Goal: Task Accomplishment & Management: Use online tool/utility

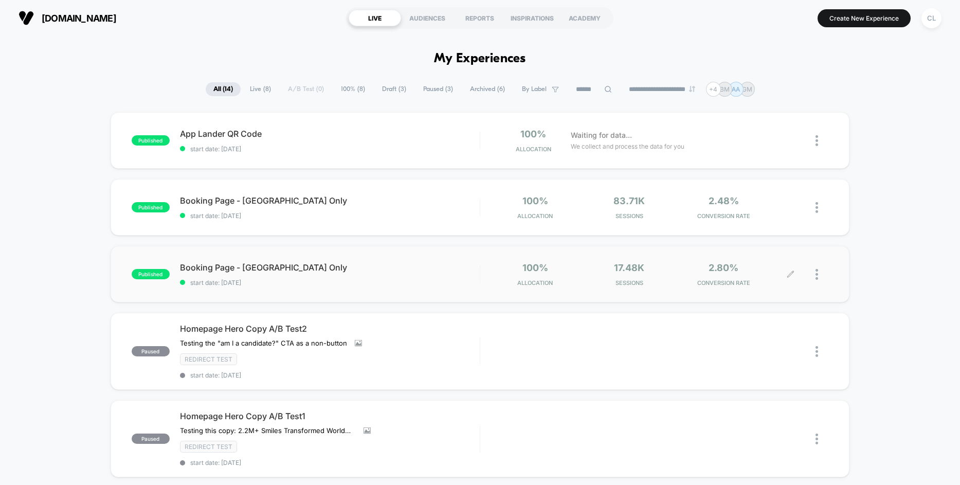
click at [790, 274] on icon at bounding box center [790, 274] width 6 height 6
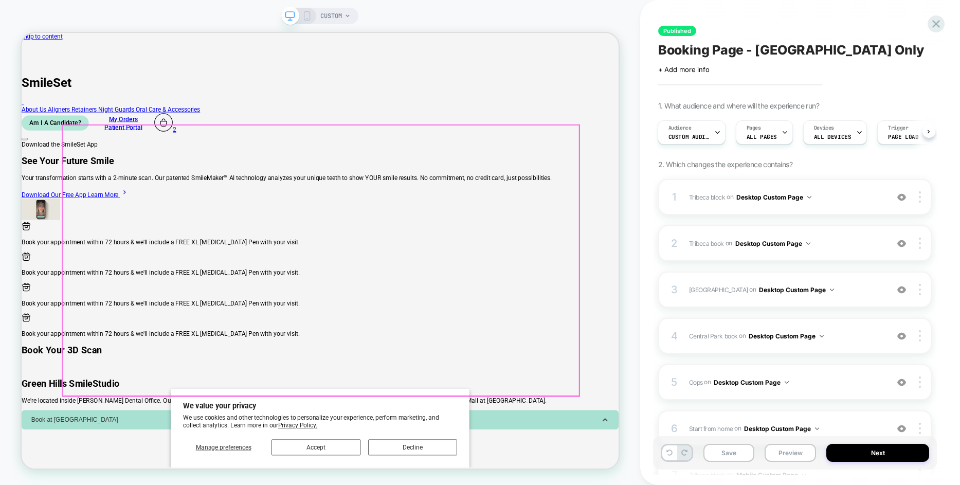
click at [707, 208] on div "Download the SmileSet App See Your Future Smile Your transformation starts with…" at bounding box center [420, 230] width 796 height 108
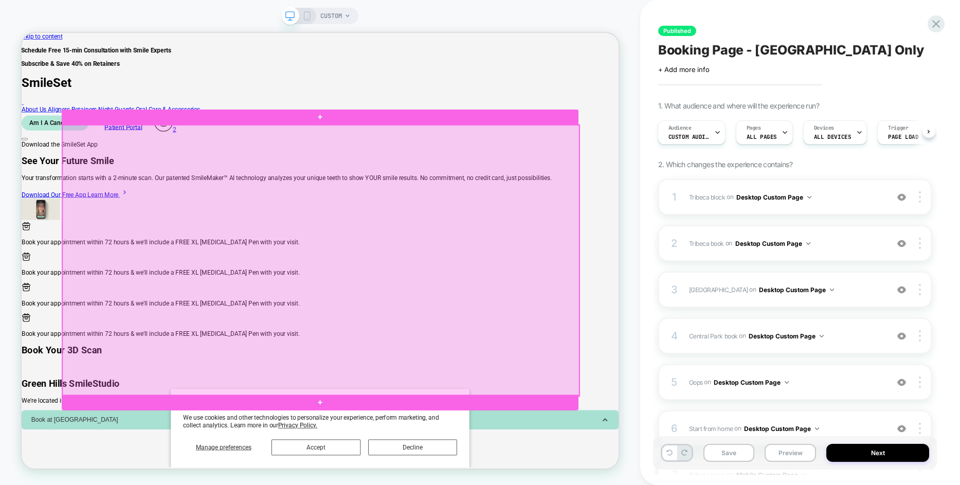
click at [707, 208] on div at bounding box center [420, 336] width 689 height 361
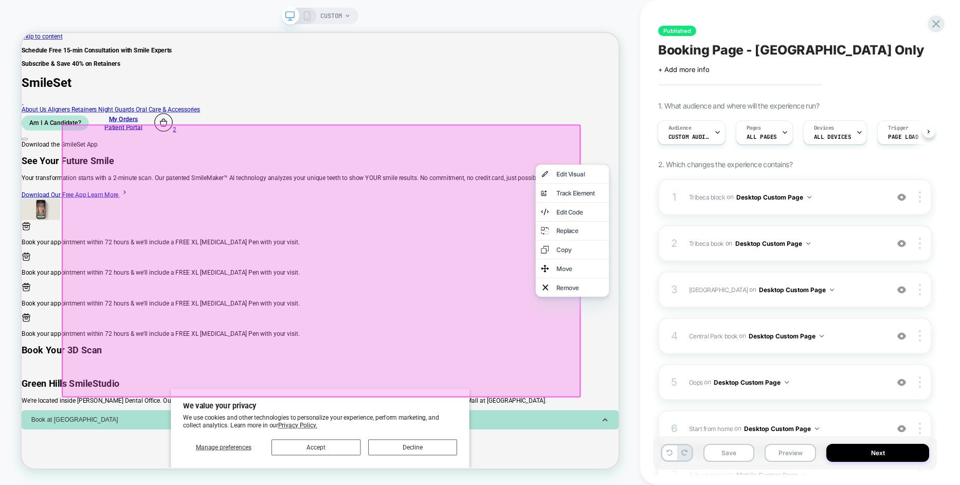
click at [792, 183] on div "Download the SmileSet App See Your Future Smile Your transformation starts with…" at bounding box center [420, 230] width 796 height 108
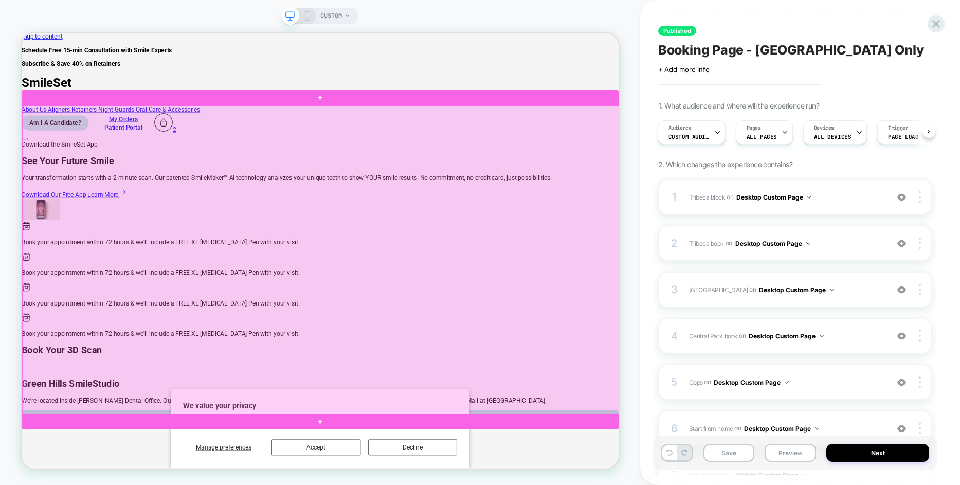
click at [800, 208] on div at bounding box center [421, 336] width 796 height 412
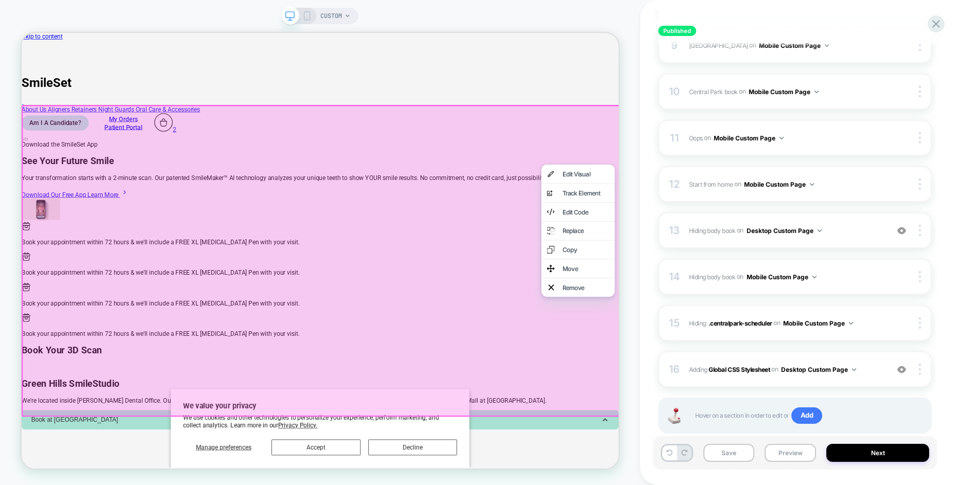
scroll to position [547, 0]
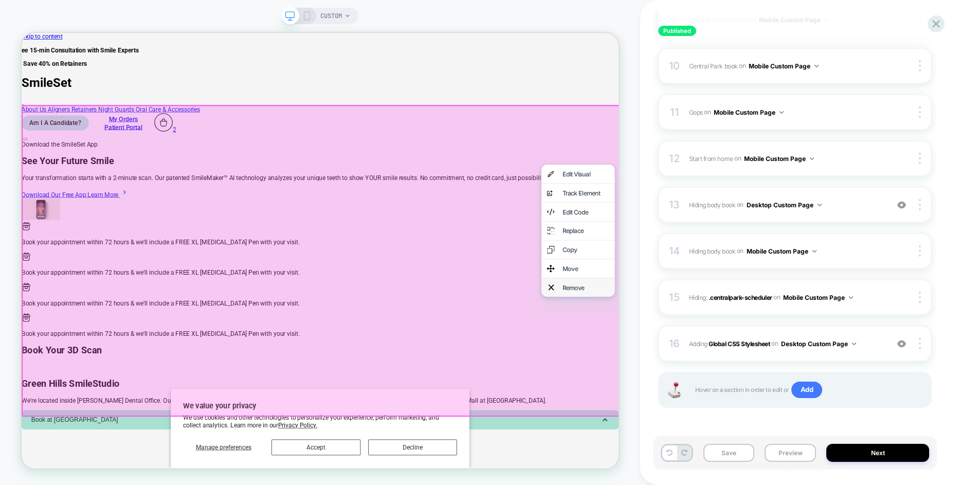
click at [762, 377] on div "Remove" at bounding box center [773, 372] width 63 height 10
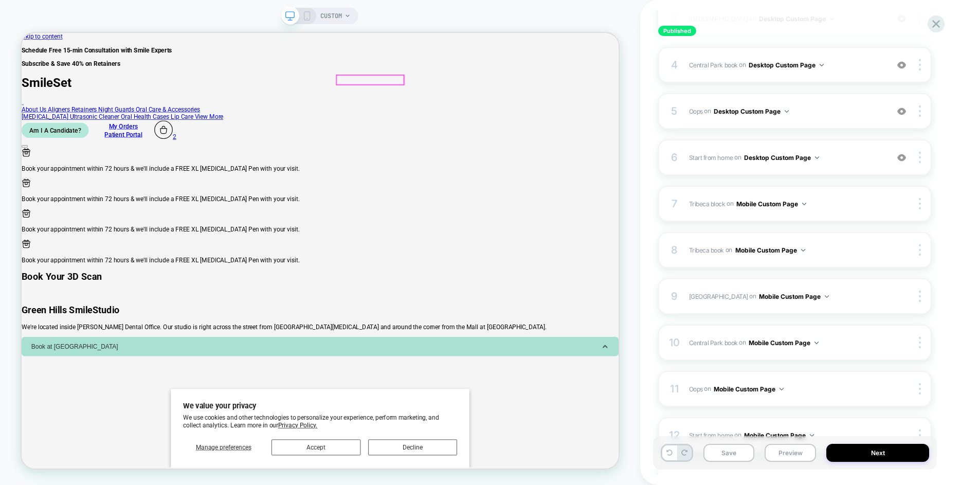
scroll to position [267, 0]
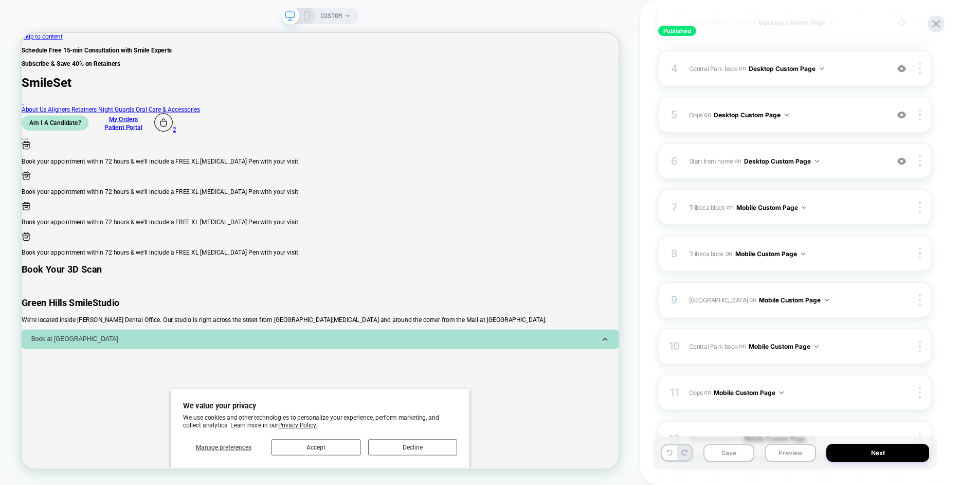
click at [304, 15] on rect at bounding box center [307, 16] width 6 height 8
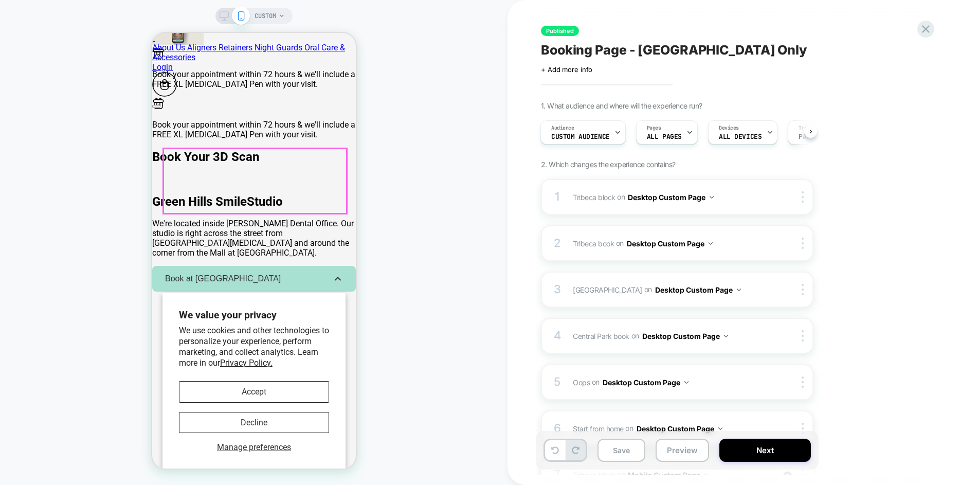
scroll to position [264, 0]
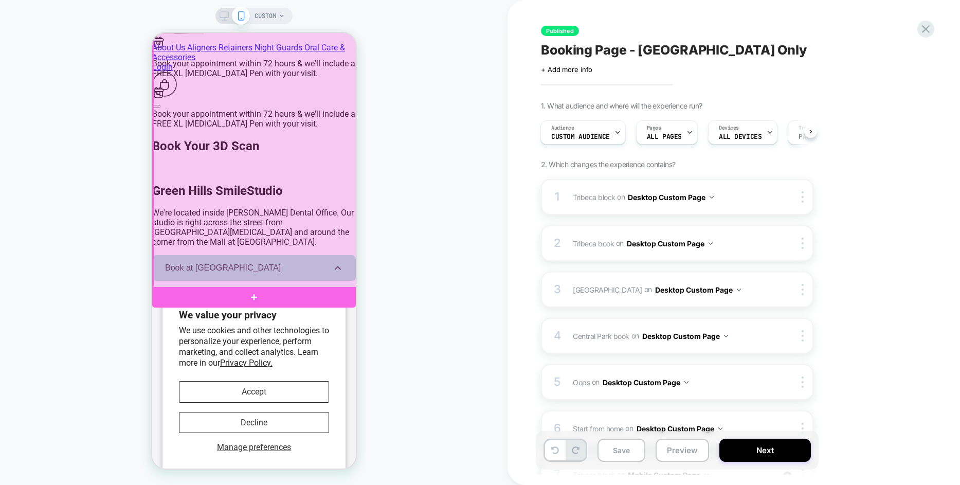
click at [347, 270] on div at bounding box center [255, 65] width 204 height 447
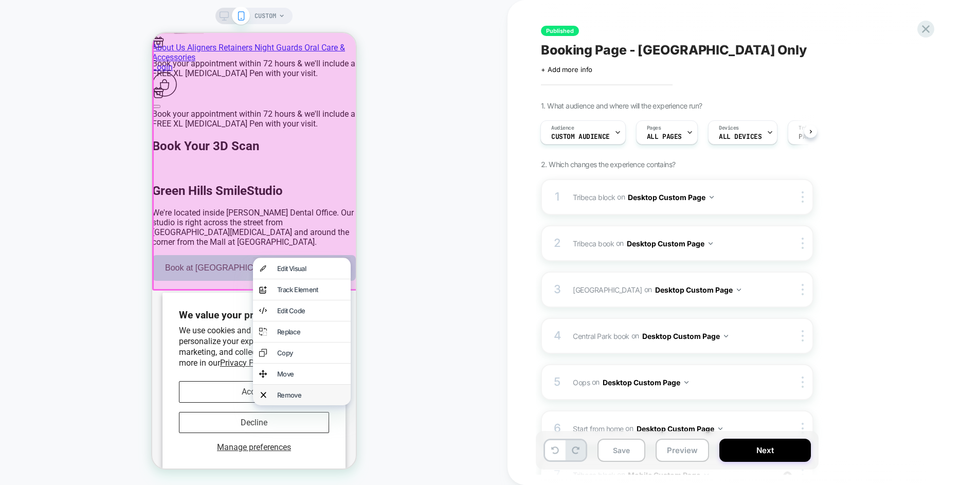
click at [321, 399] on div "Remove" at bounding box center [310, 395] width 67 height 8
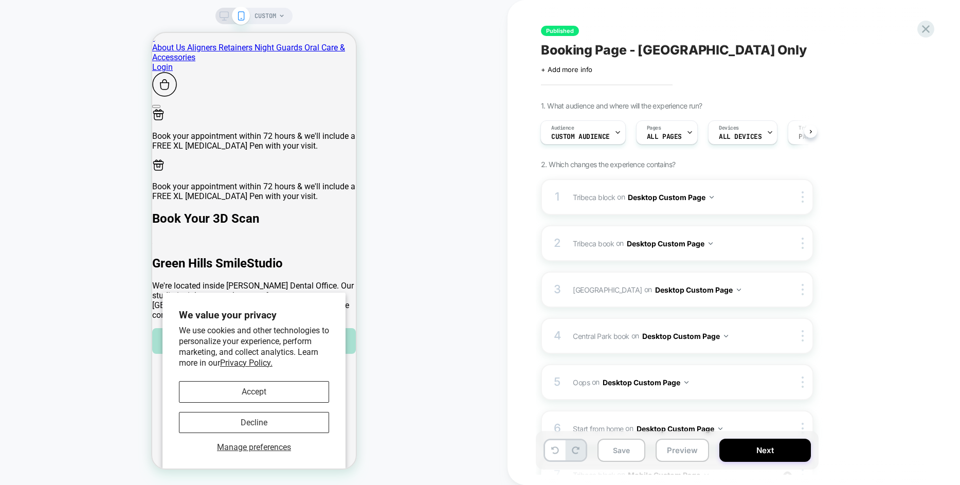
scroll to position [0, 0]
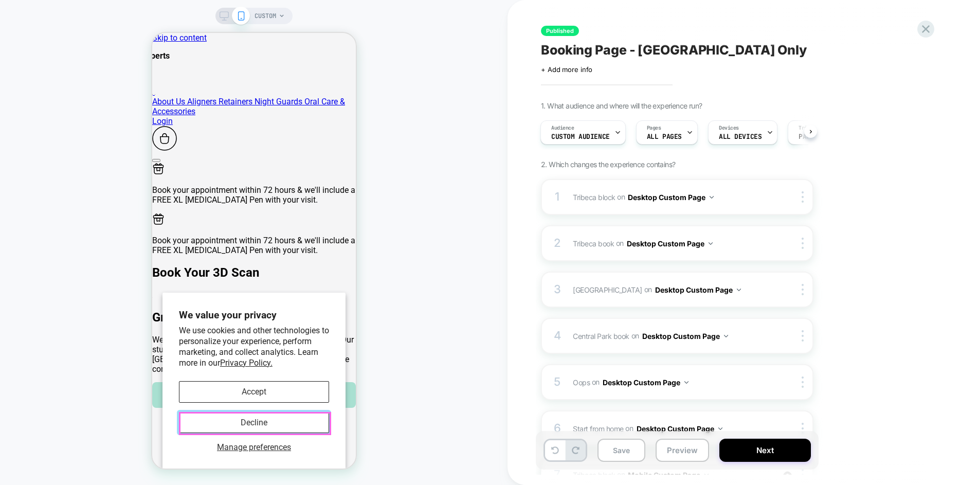
click at [271, 426] on button "Decline" at bounding box center [253, 422] width 150 height 21
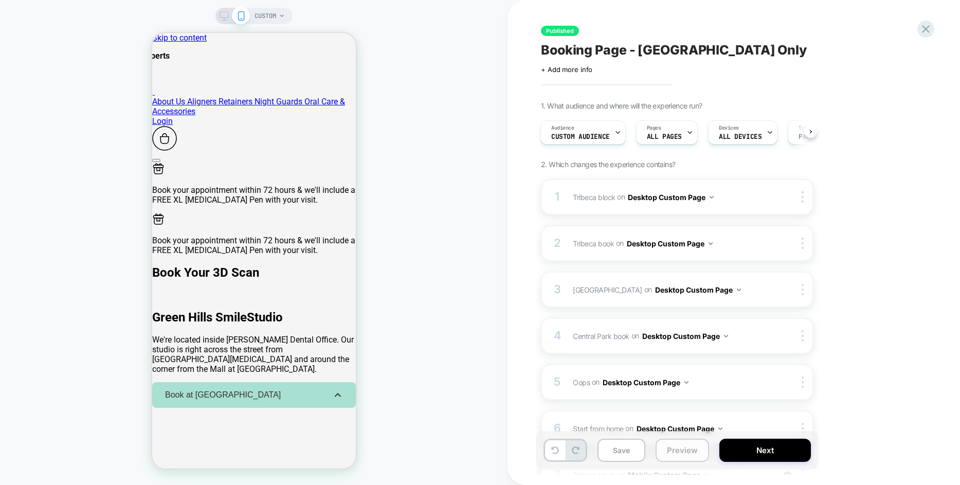
click at [683, 450] on button "Preview" at bounding box center [681, 449] width 53 height 23
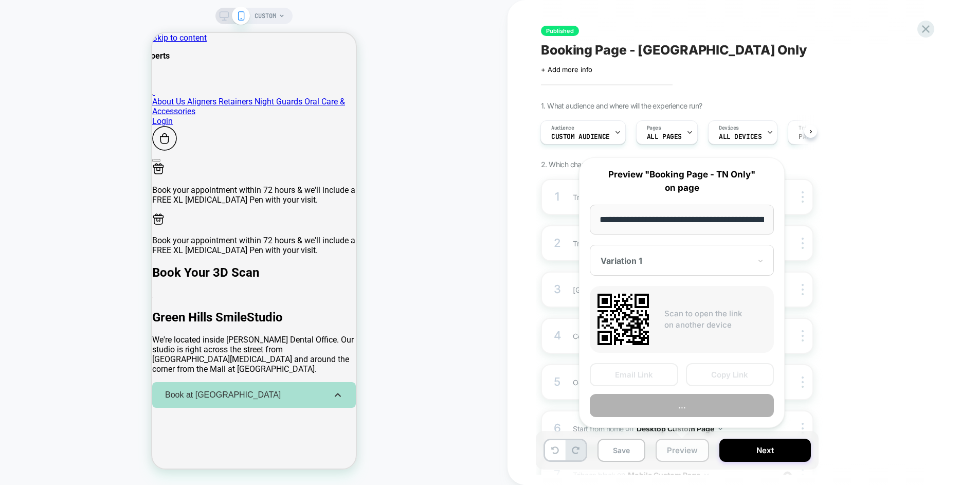
scroll to position [0, 103]
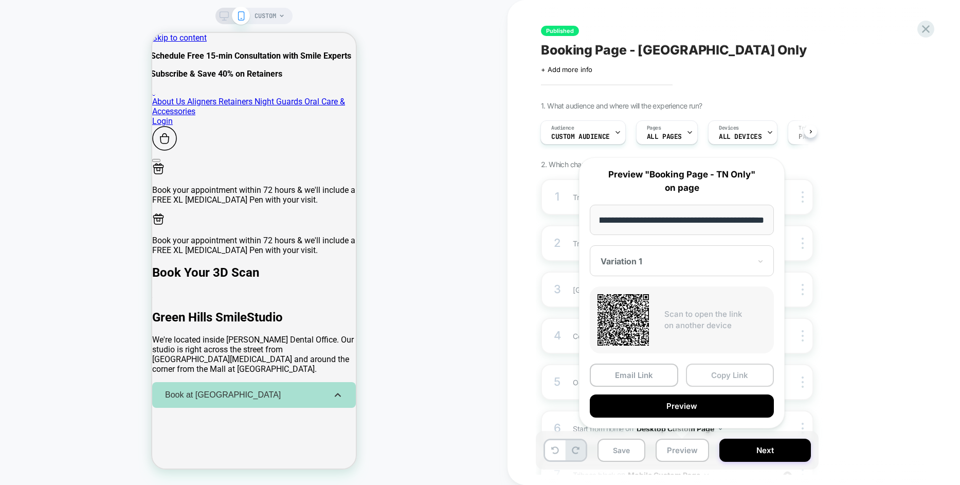
click at [725, 379] on button "Copy Link" at bounding box center [730, 374] width 88 height 23
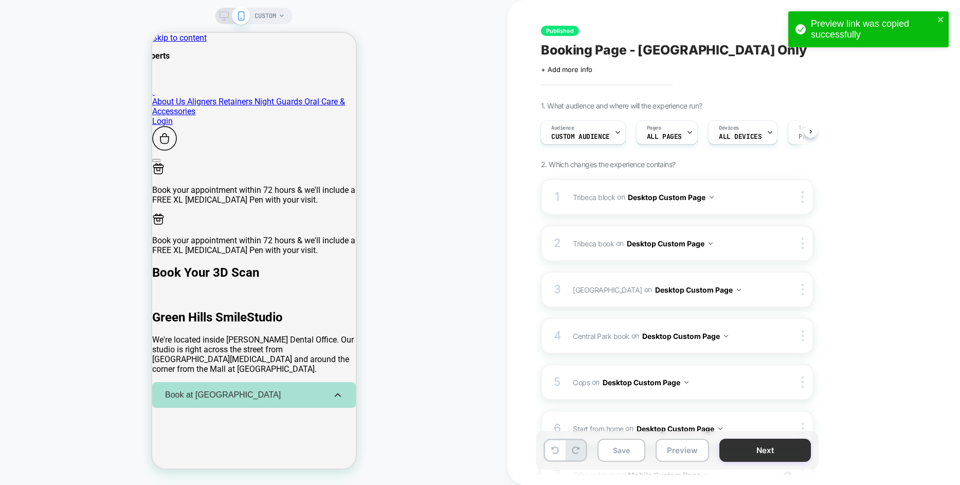
click at [755, 456] on button "Next" at bounding box center [764, 449] width 91 height 23
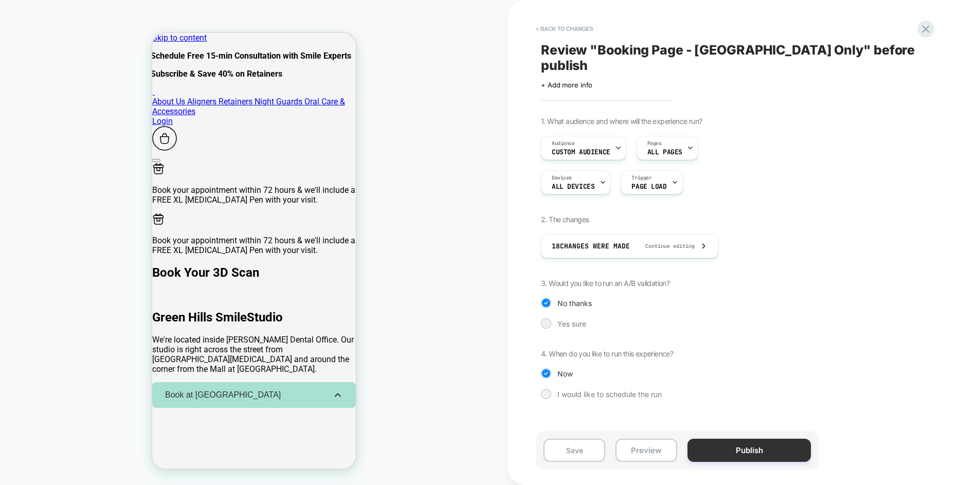
click at [760, 455] on button "Publish" at bounding box center [748, 449] width 123 height 23
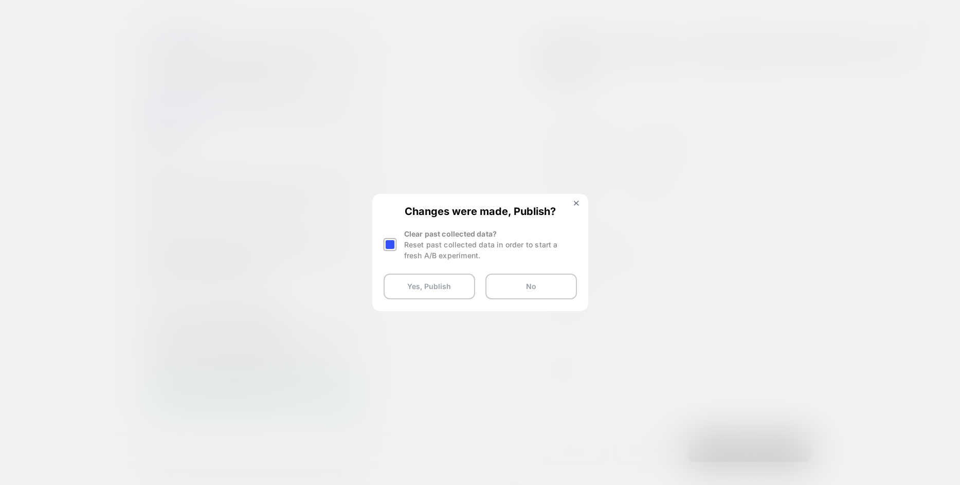
click at [392, 244] on div at bounding box center [389, 244] width 13 height 13
click at [458, 289] on button "Yes, Publish" at bounding box center [428, 286] width 91 height 26
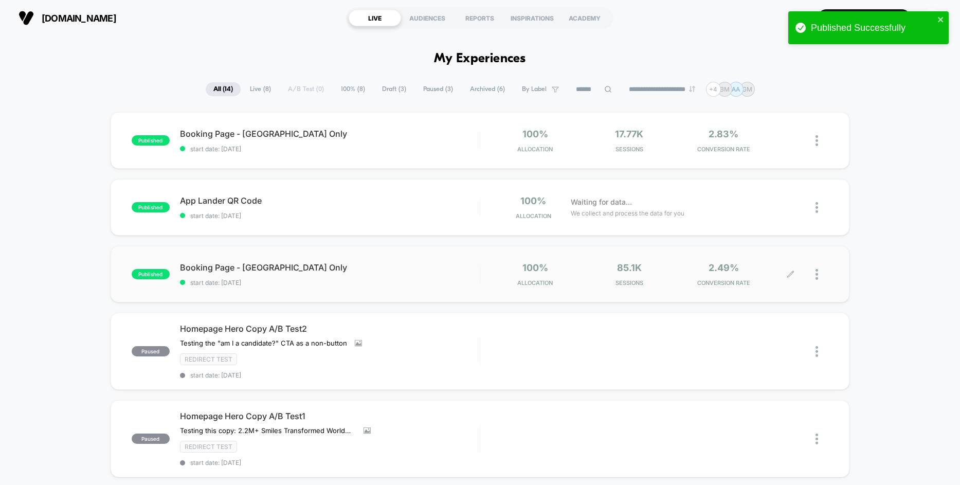
click at [791, 278] on icon at bounding box center [790, 274] width 8 height 8
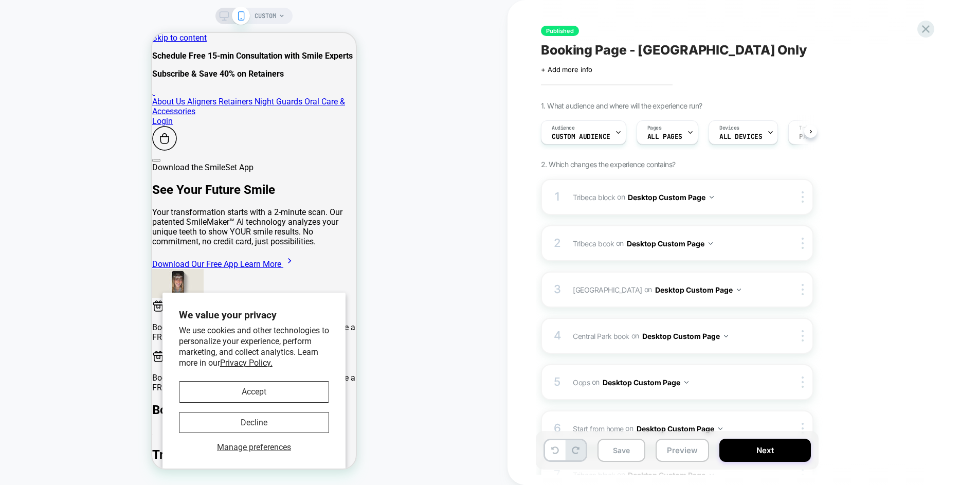
scroll to position [0, 1]
click at [347, 162] on div "Download the SmileSet App See Your Future Smile Your transformation starts with…" at bounding box center [254, 230] width 204 height 137
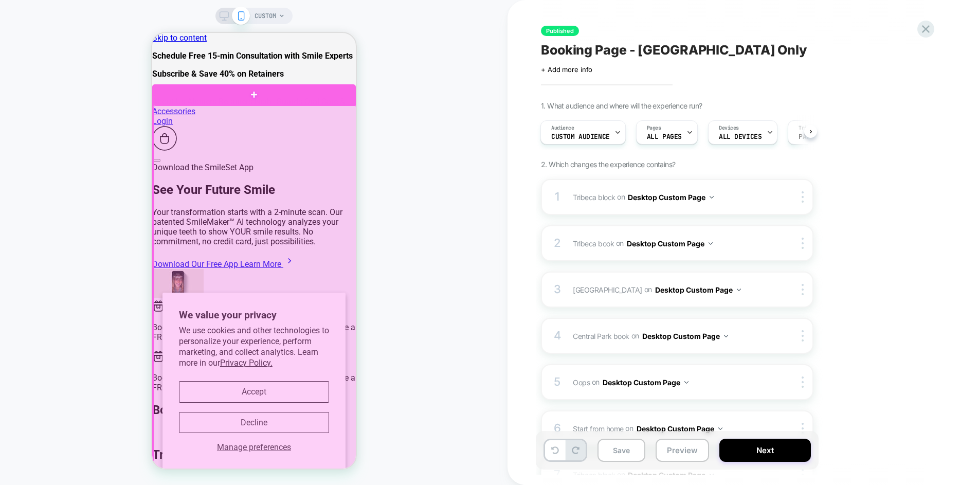
click at [339, 120] on div at bounding box center [255, 328] width 204 height 447
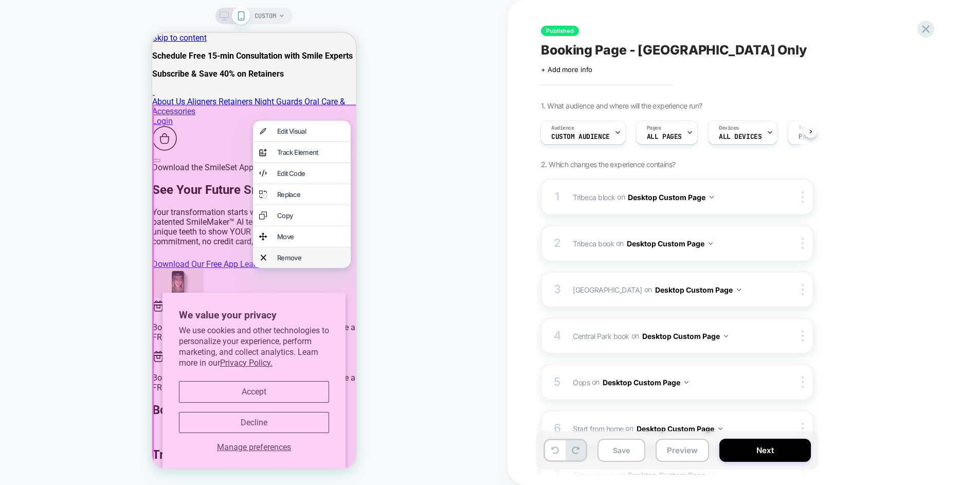
click at [305, 262] on div "Remove" at bounding box center [310, 257] width 67 height 8
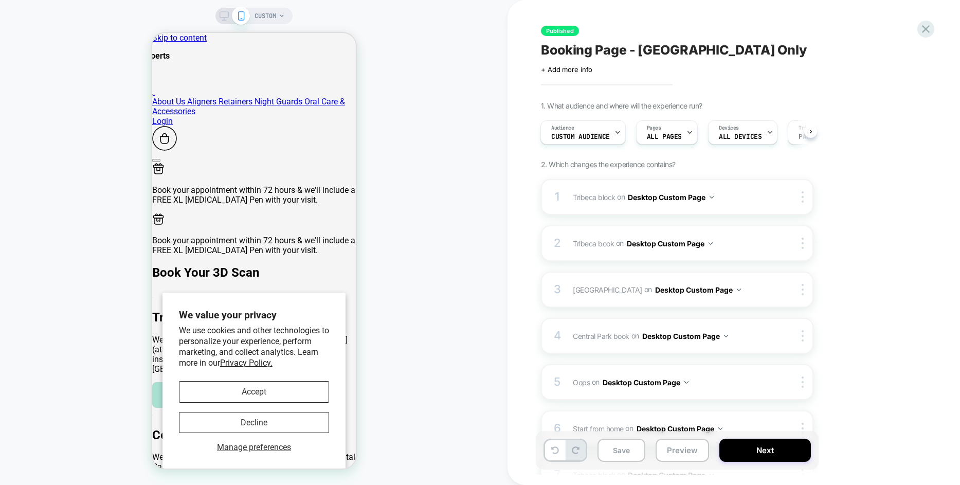
click at [222, 15] on icon at bounding box center [223, 15] width 9 height 9
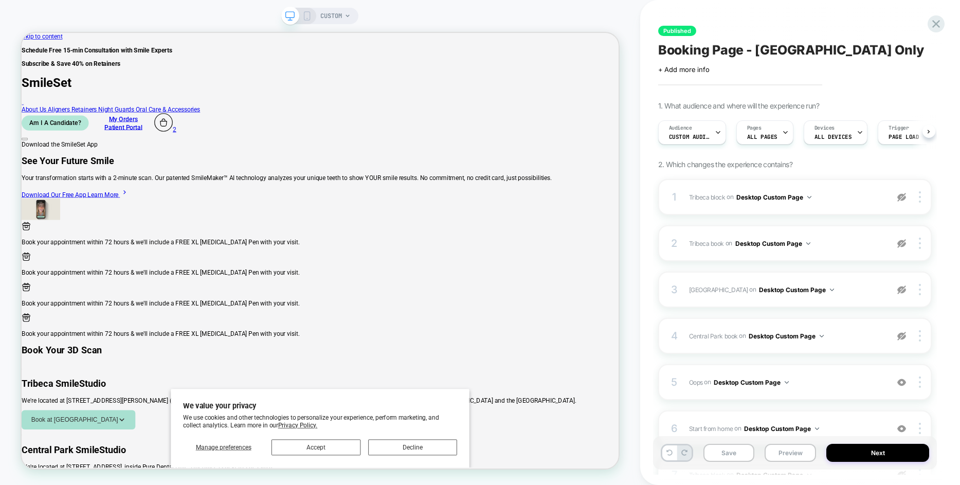
scroll to position [0, 1]
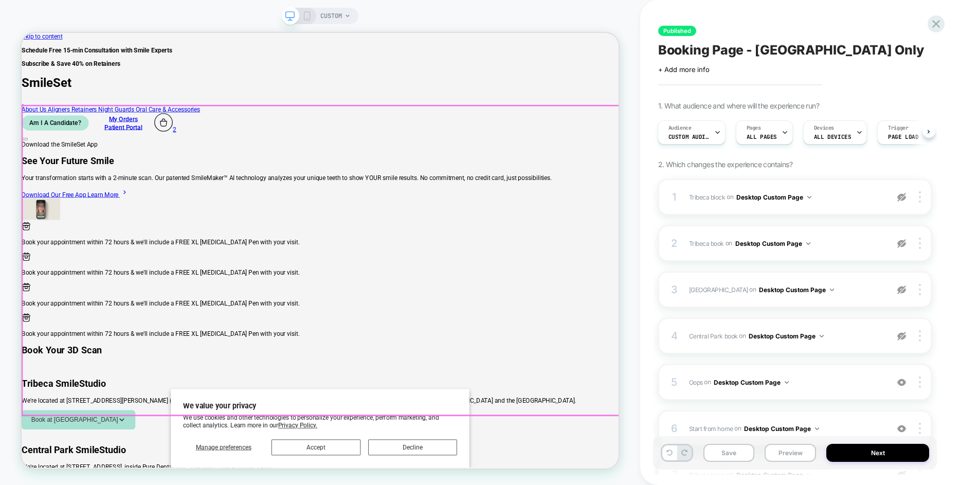
click at [778, 229] on div "Download the SmileSet App See Your Future Smile Your transformation starts with…" at bounding box center [420, 230] width 796 height 108
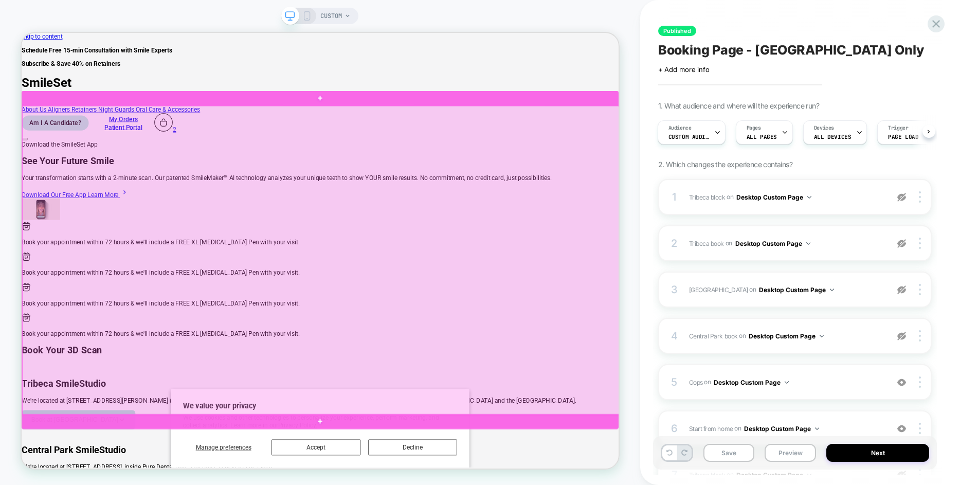
click at [778, 229] on div at bounding box center [421, 336] width 796 height 412
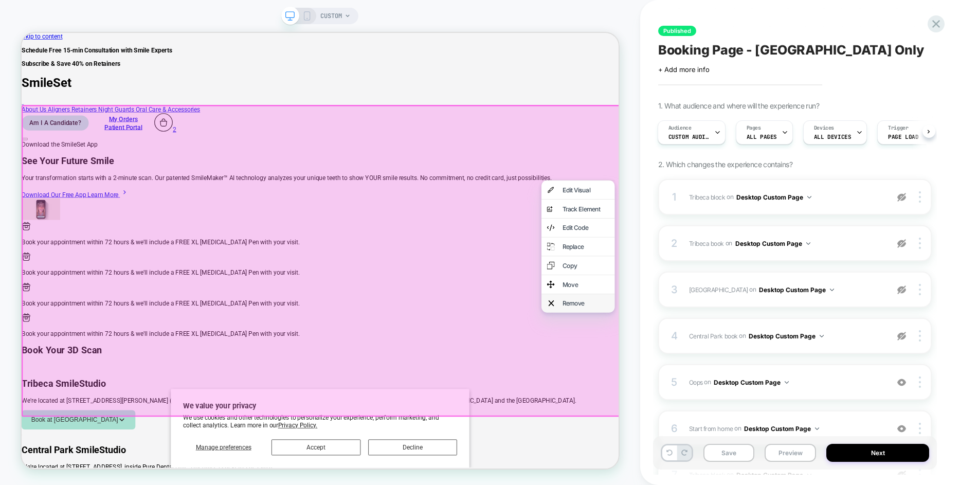
click at [769, 406] on div "Remove" at bounding box center [763, 393] width 98 height 25
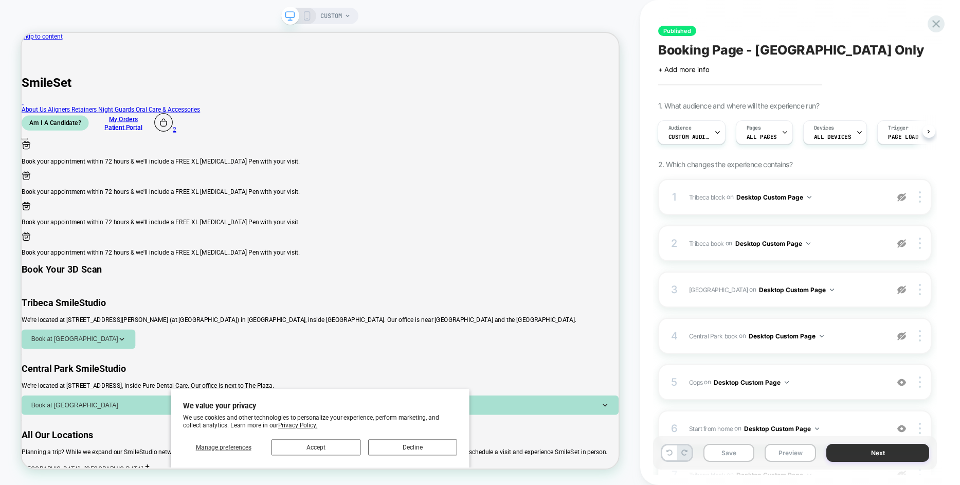
click at [862, 451] on button "Next" at bounding box center [877, 453] width 103 height 18
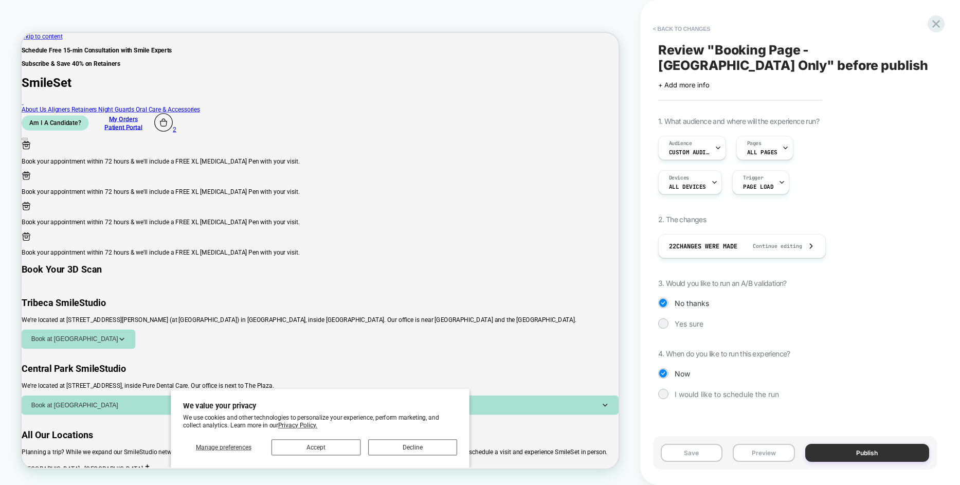
click at [860, 451] on button "Publish" at bounding box center [867, 453] width 124 height 18
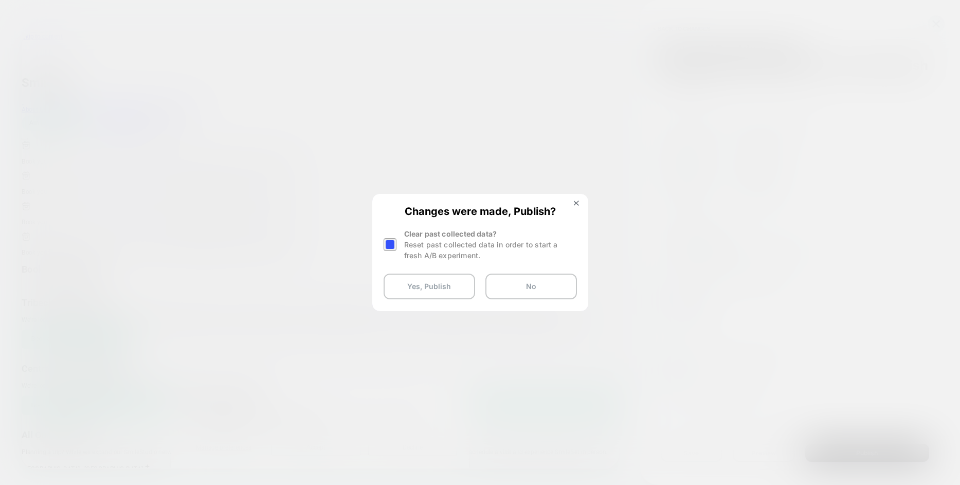
click at [387, 247] on div at bounding box center [389, 244] width 13 height 13
click at [420, 284] on button "Yes, Publish" at bounding box center [428, 286] width 91 height 26
